Goal: Find specific page/section: Find specific page/section

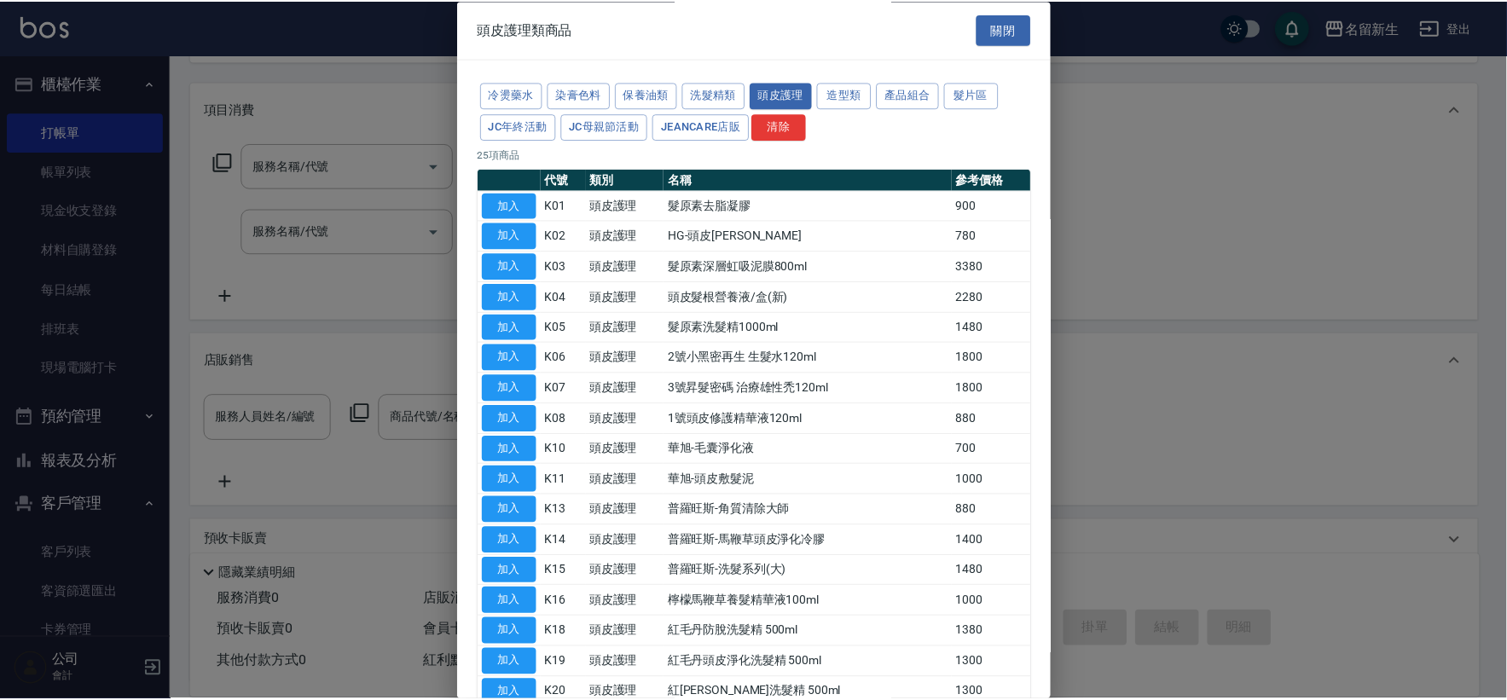
scroll to position [284, 0]
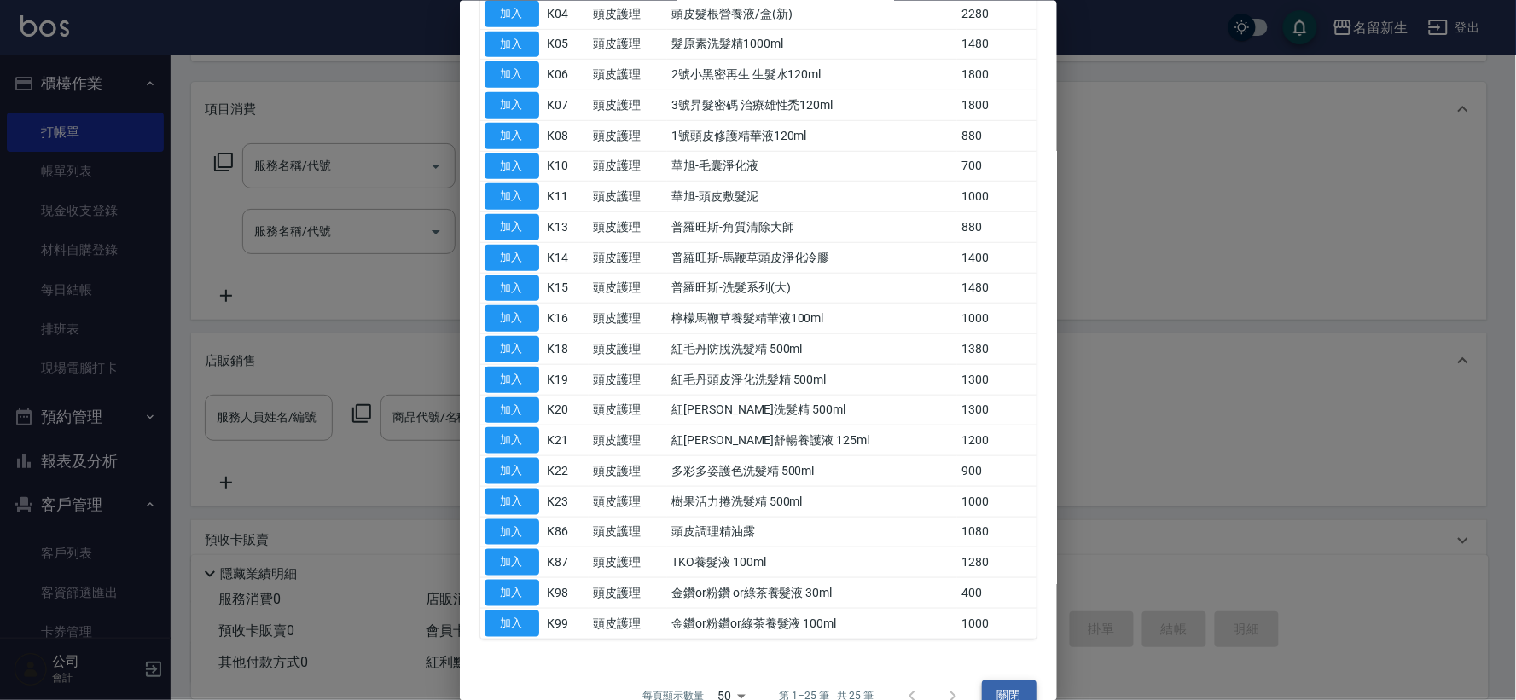
click at [1013, 693] on button "關閉" at bounding box center [1009, 697] width 55 height 32
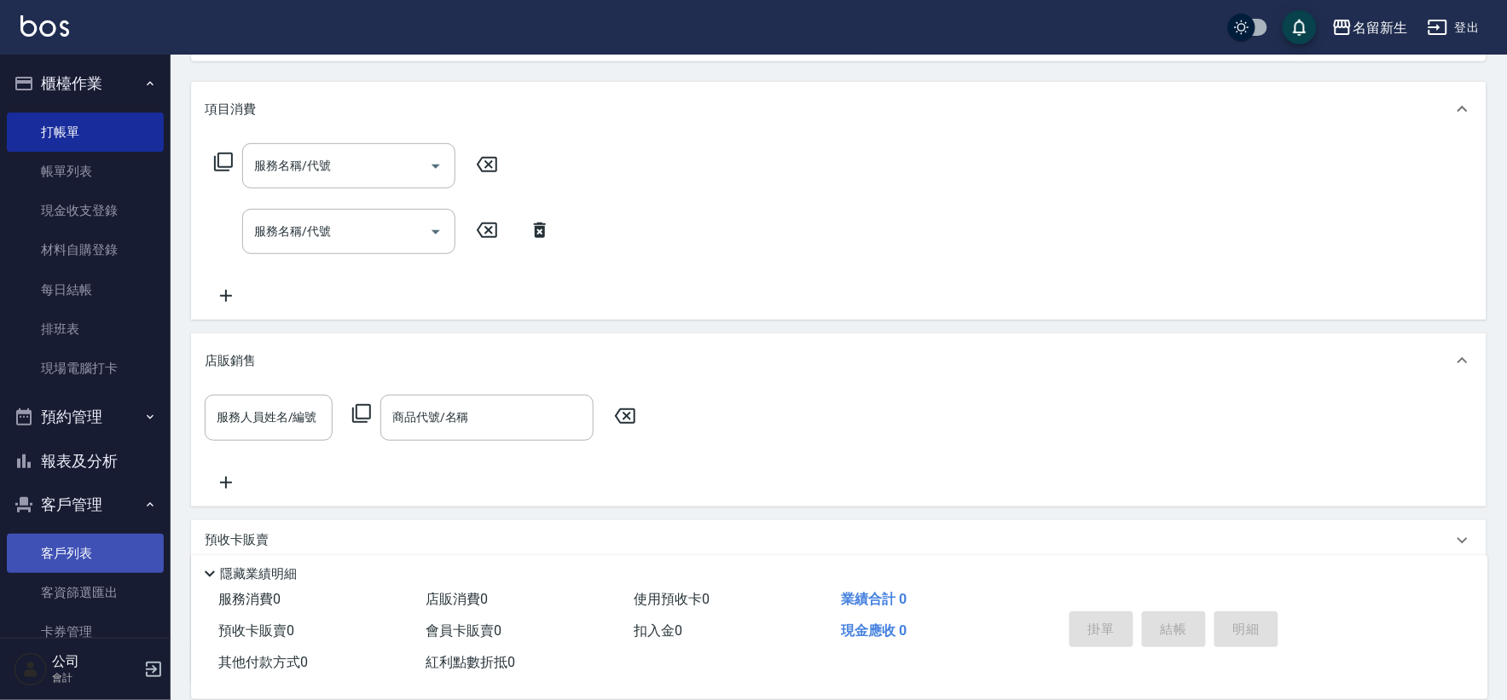
click at [94, 549] on link "客戶列表" at bounding box center [85, 553] width 157 height 39
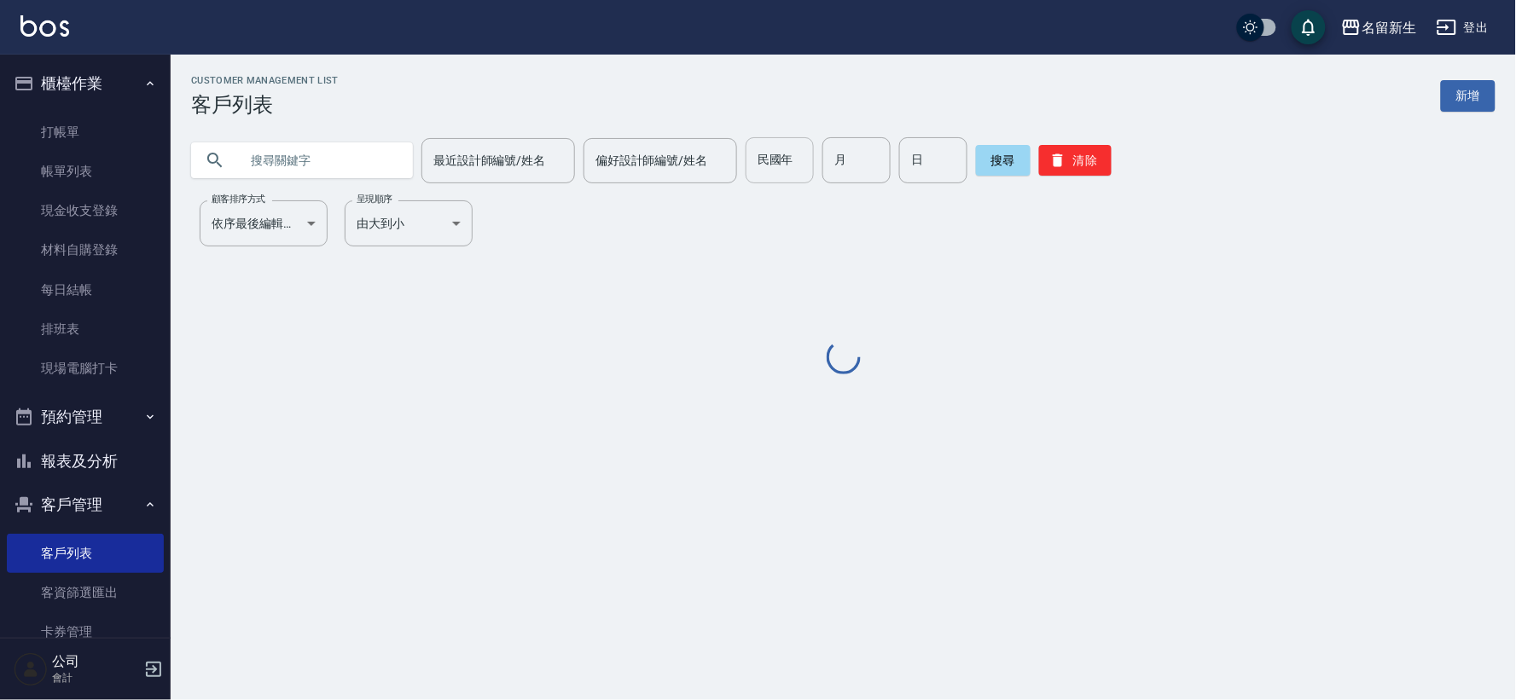
click at [772, 180] on input "民國年" at bounding box center [780, 160] width 68 height 46
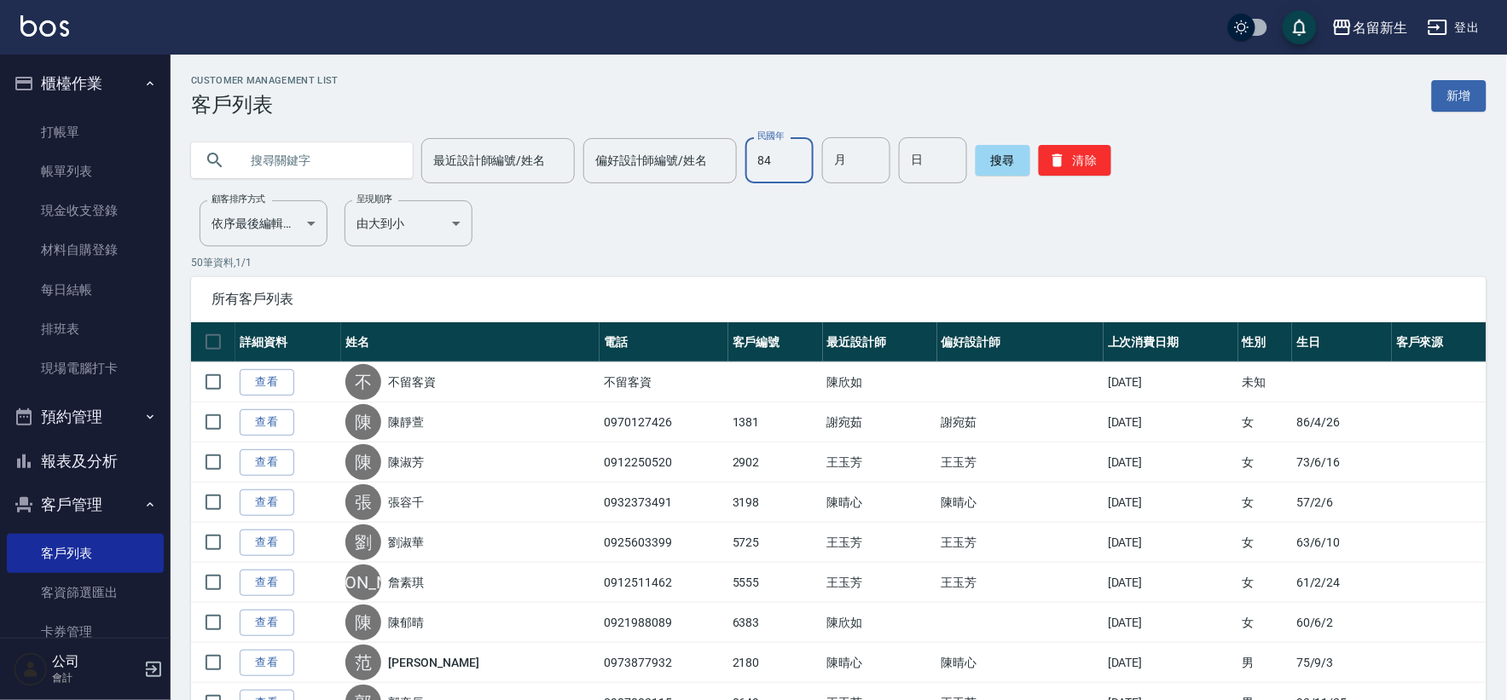
type input "84"
type input "03"
type input "13"
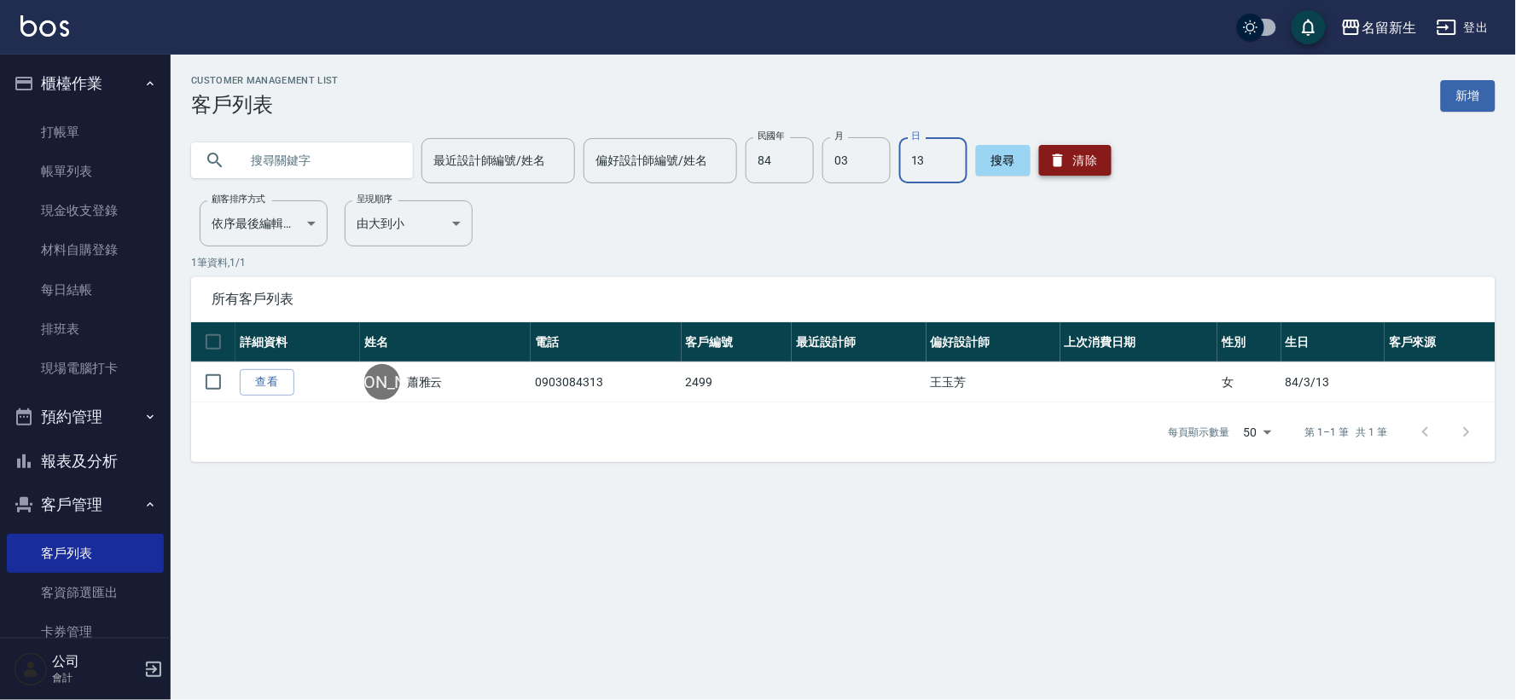
click at [1055, 162] on icon "button" at bounding box center [1057, 160] width 17 height 17
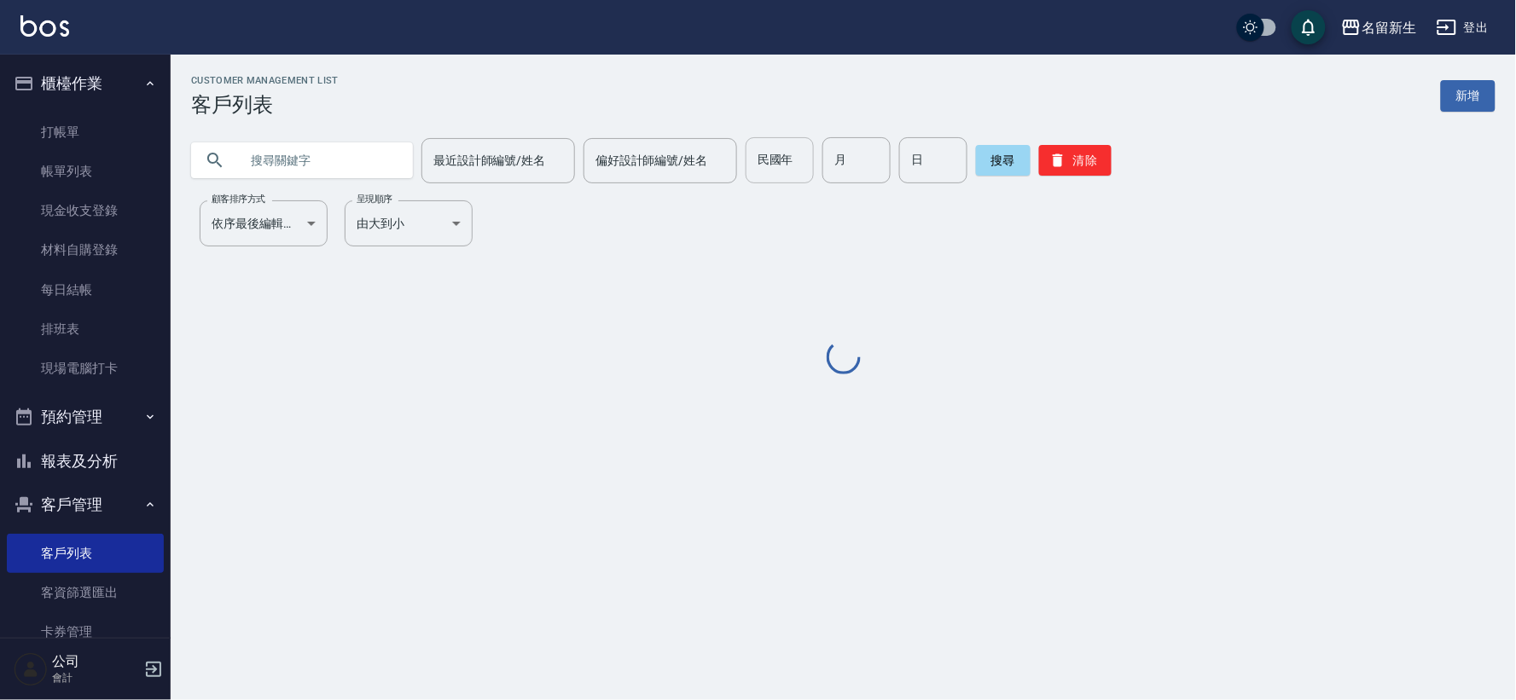
click at [755, 158] on div "民國年 民國年" at bounding box center [780, 160] width 68 height 46
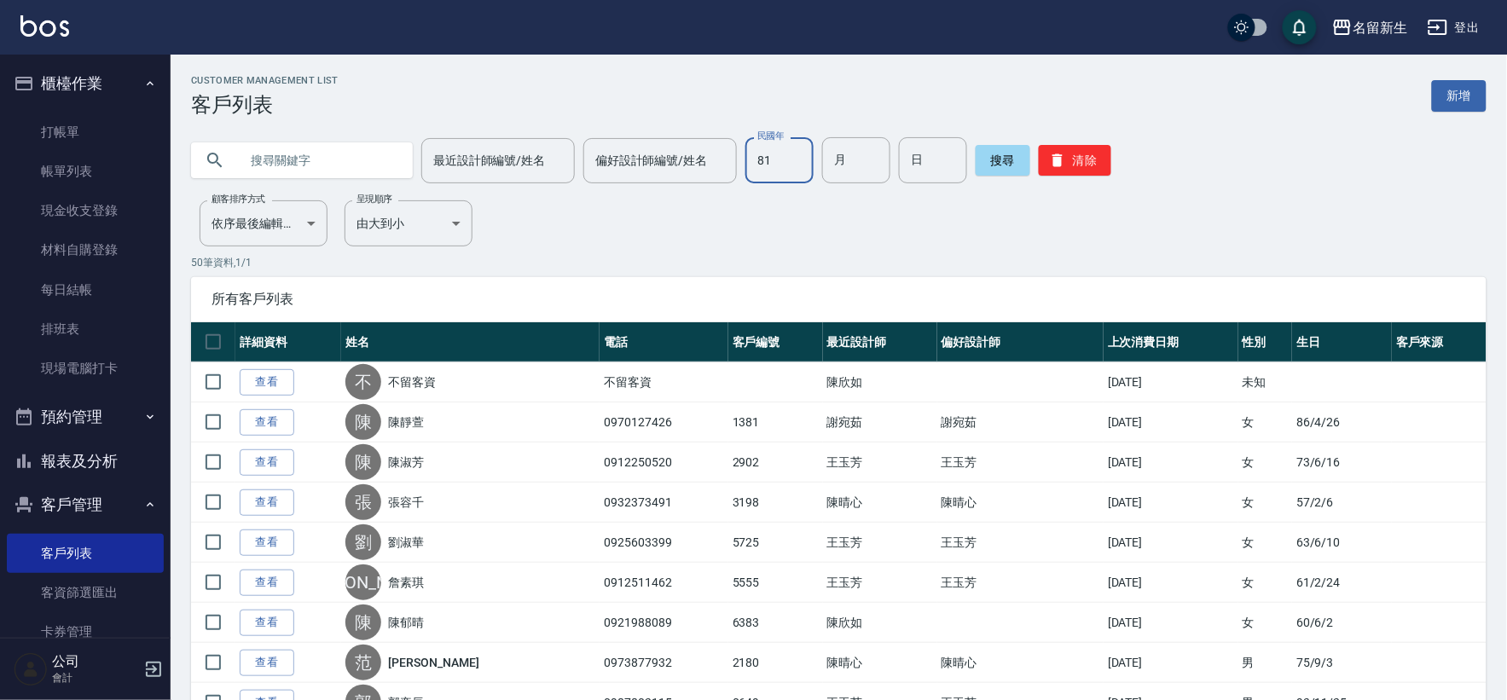
type input "81"
type input "03"
type input "20"
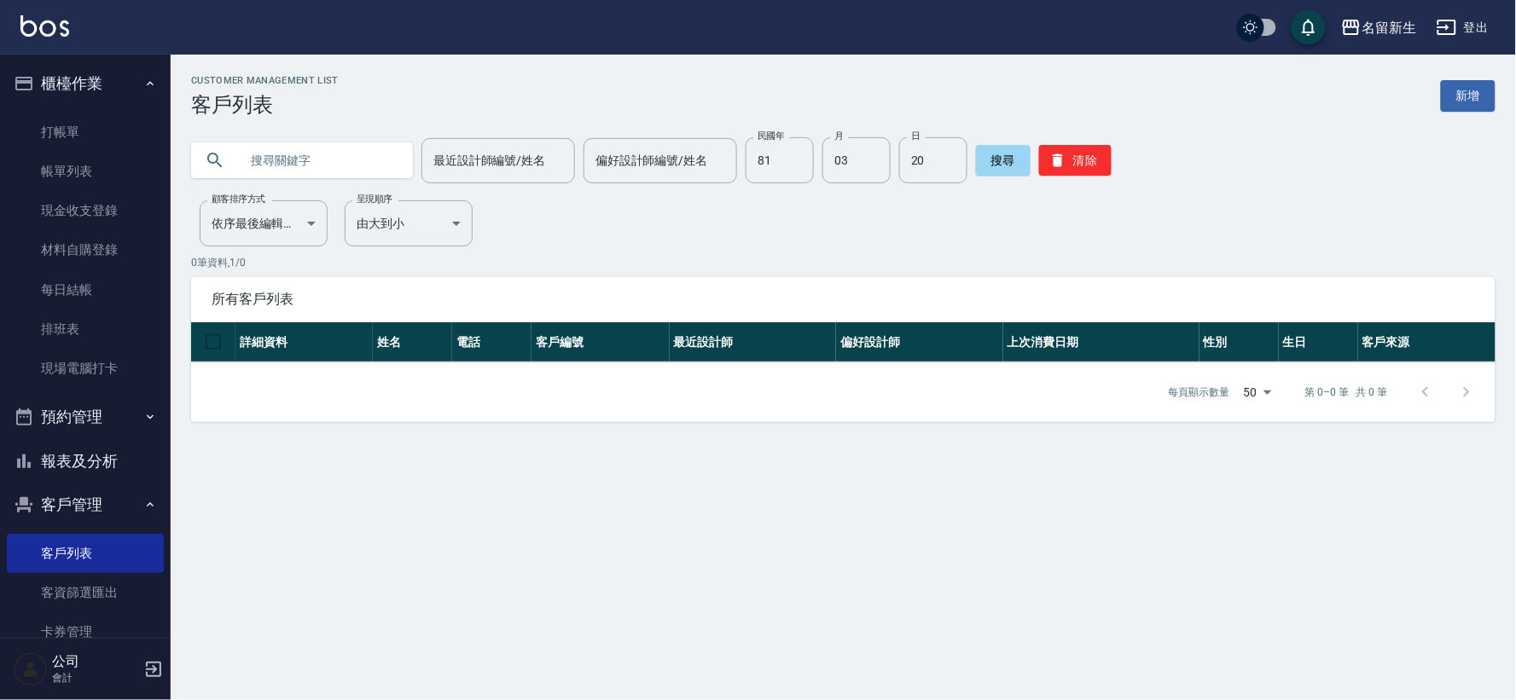
click at [809, 172] on div "民國年 81 民國年 月 03 月 日 20 日" at bounding box center [857, 160] width 222 height 46
click at [804, 171] on input "81" at bounding box center [780, 160] width 68 height 46
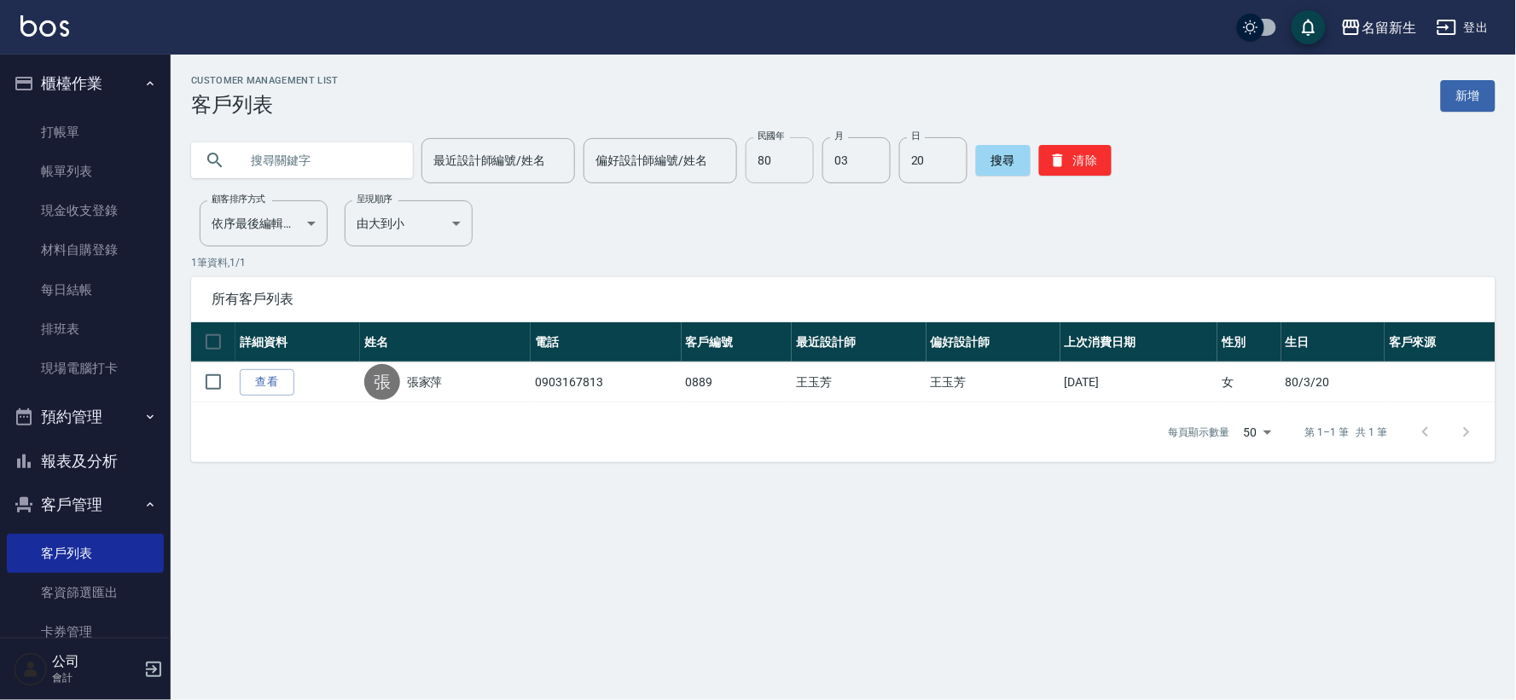
click at [786, 160] on input "80" at bounding box center [780, 160] width 68 height 46
type input "92"
type input "01"
type input "11"
click at [1080, 163] on button "清除" at bounding box center [1075, 160] width 73 height 31
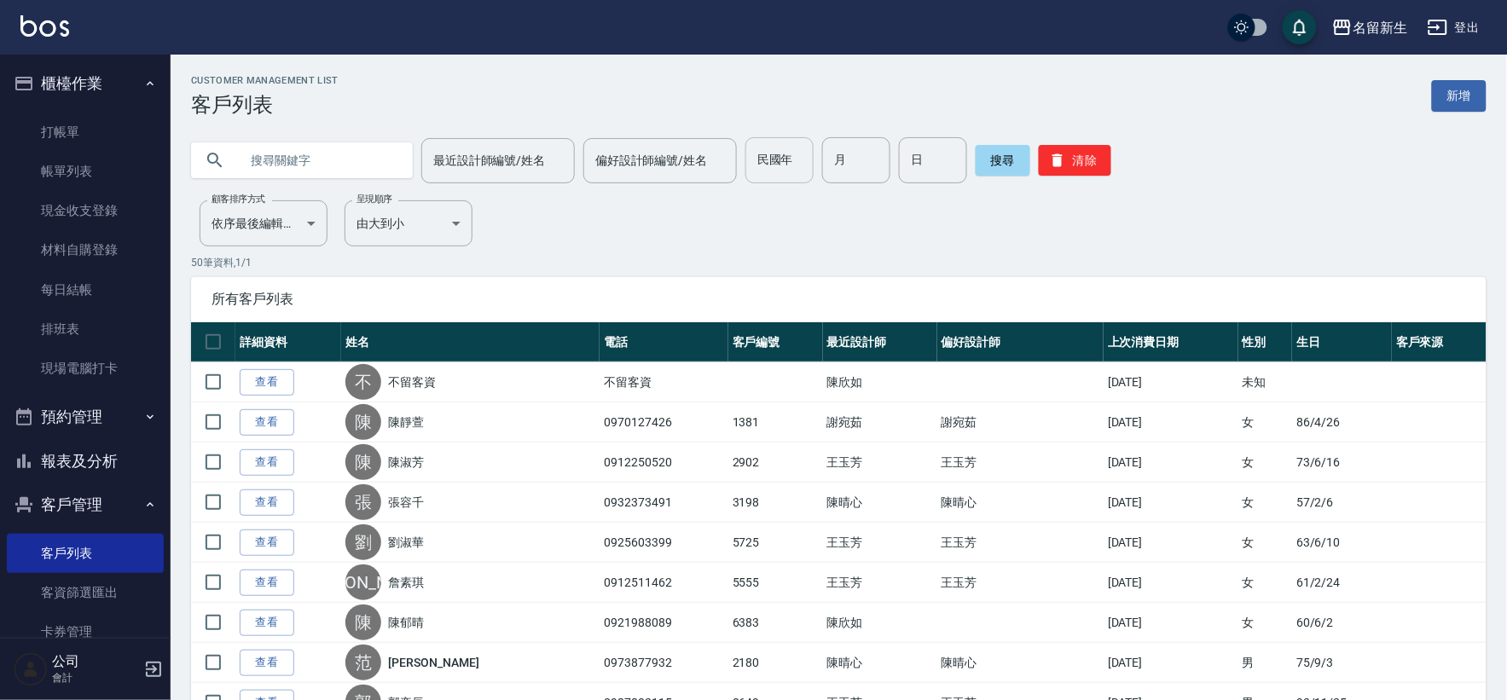
click at [781, 160] on input "民國年" at bounding box center [780, 160] width 68 height 46
type input "92"
type input "01"
type input "11"
